Goal: Task Accomplishment & Management: Use online tool/utility

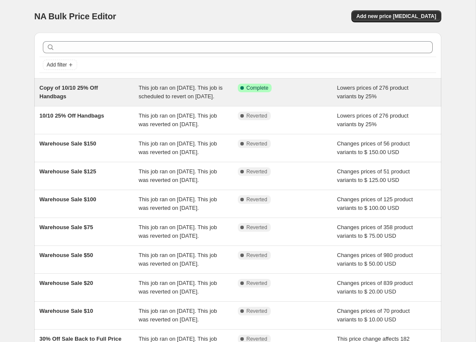
click at [93, 91] on span "Copy of 10/10 25% Off Handbags" at bounding box center [68, 91] width 59 height 15
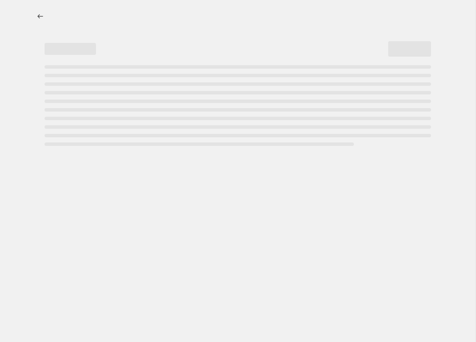
select select "percentage"
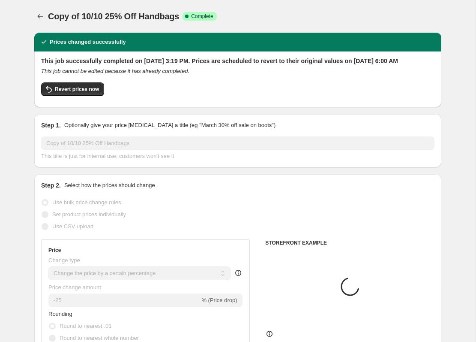
select select "collection"
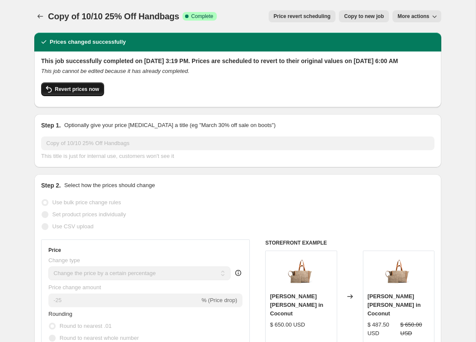
click at [90, 93] on span "Revert prices now" at bounding box center [77, 89] width 44 height 7
checkbox input "false"
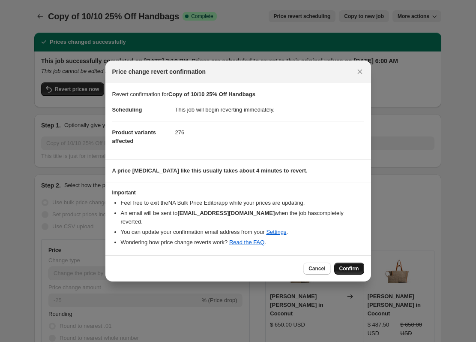
click at [355, 268] on span "Confirm" at bounding box center [350, 268] width 20 height 7
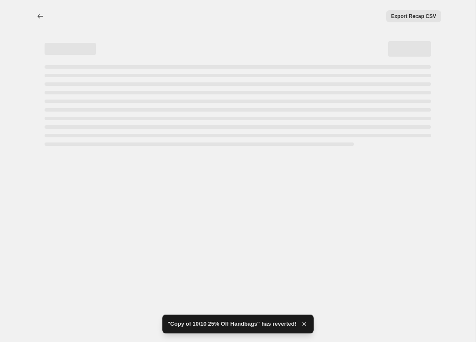
select select "percentage"
select select "collection"
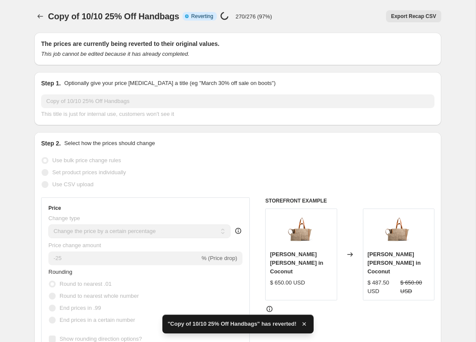
checkbox input "true"
